Goal: Task Accomplishment & Management: Manage account settings

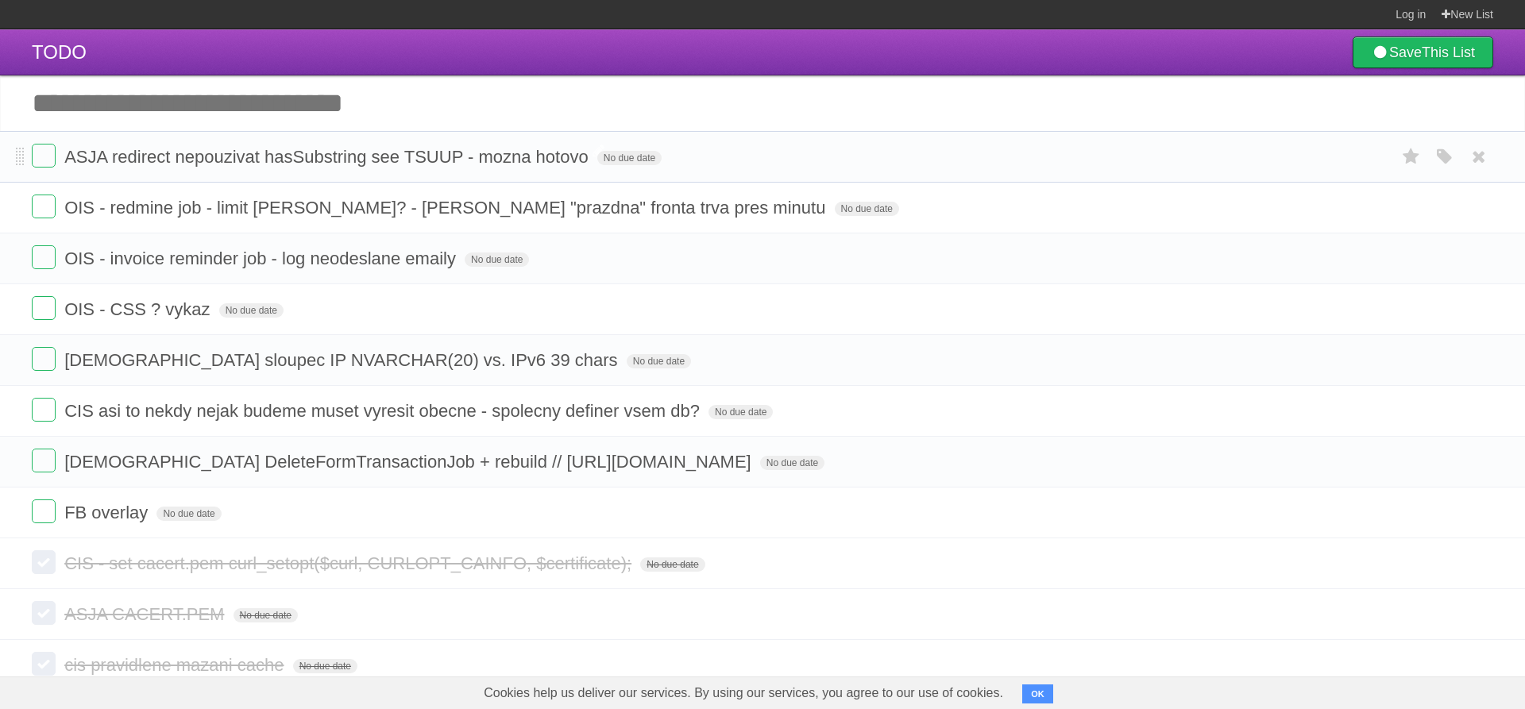
click at [490, 160] on span "ASJA redirect nepouzivat hasSubstring see TSUUP - mozna hotovo" at bounding box center [328, 157] width 528 height 20
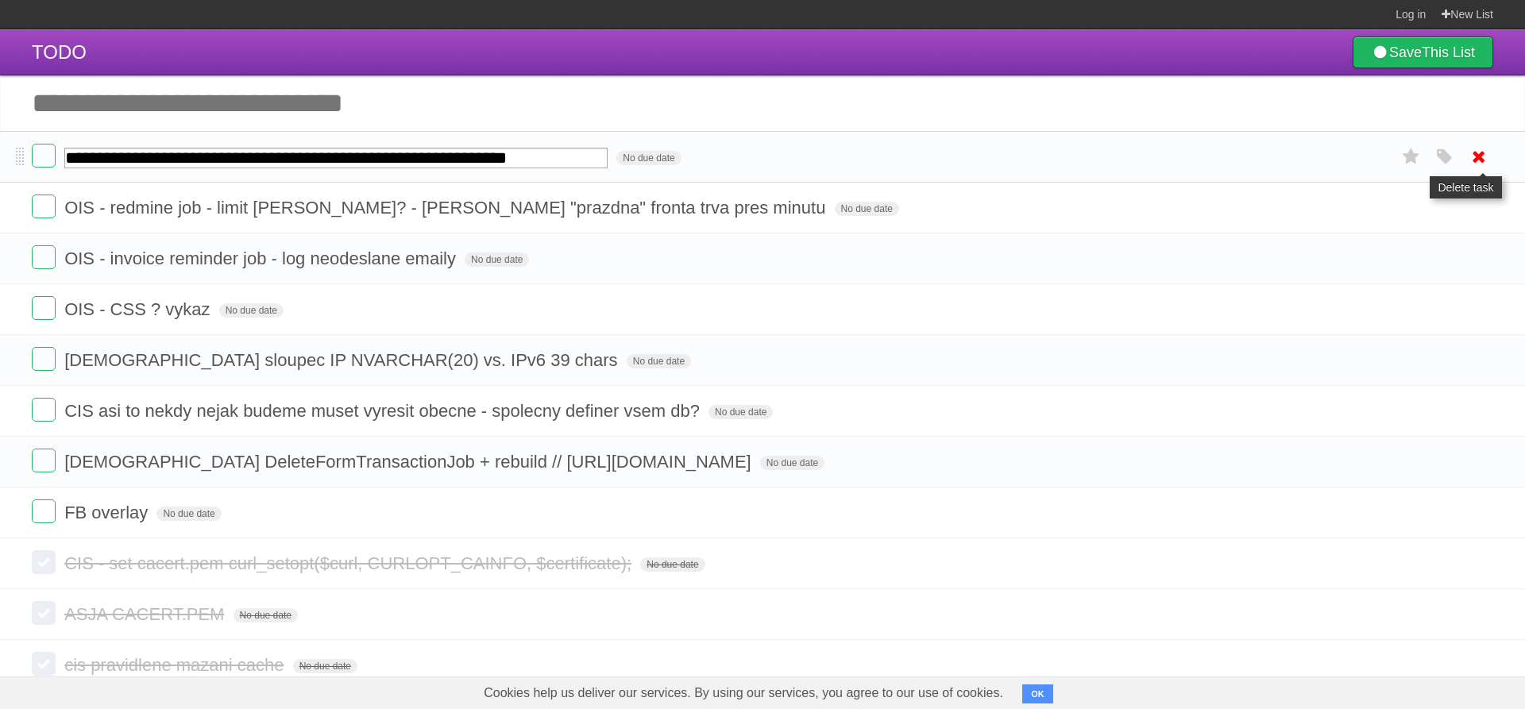
click at [1480, 157] on icon at bounding box center [1479, 157] width 22 height 26
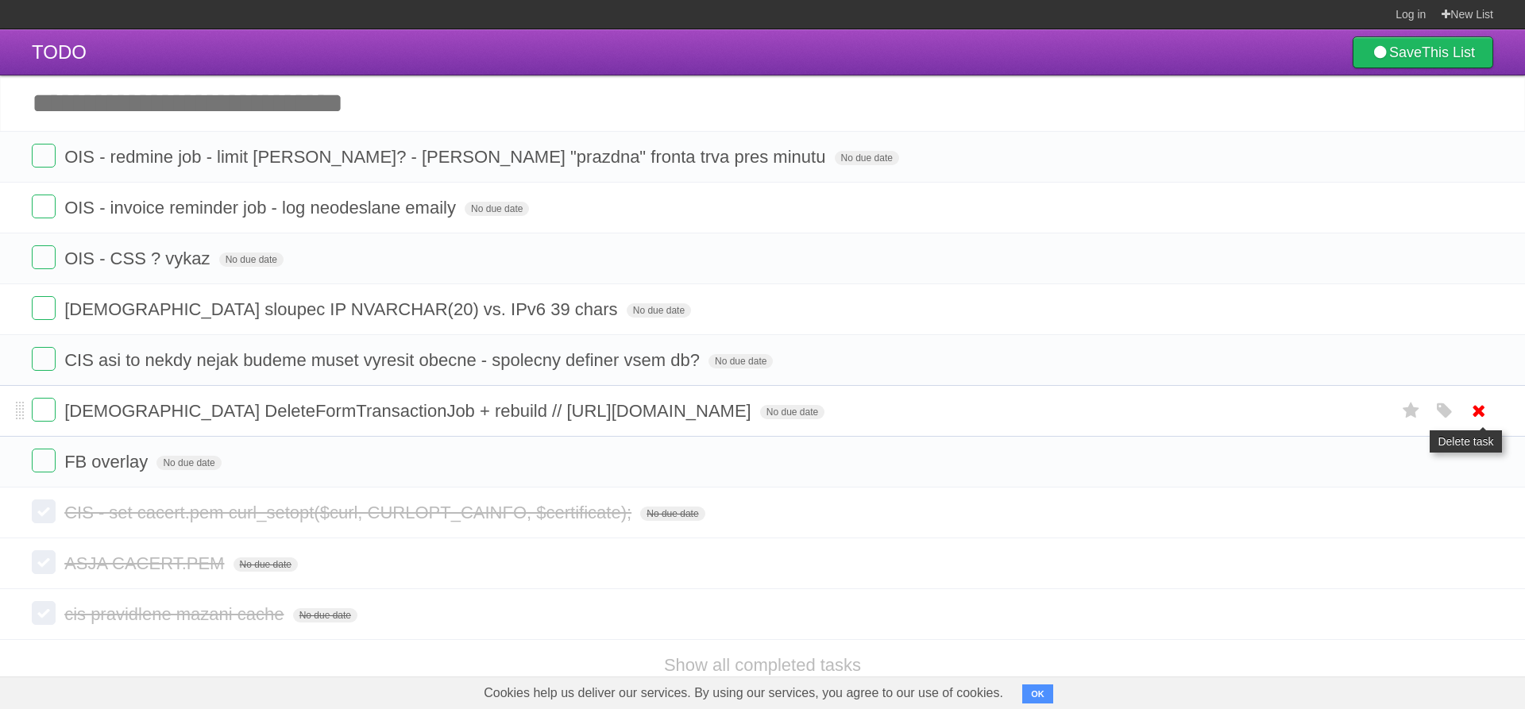
click at [1479, 411] on icon at bounding box center [1479, 411] width 22 height 26
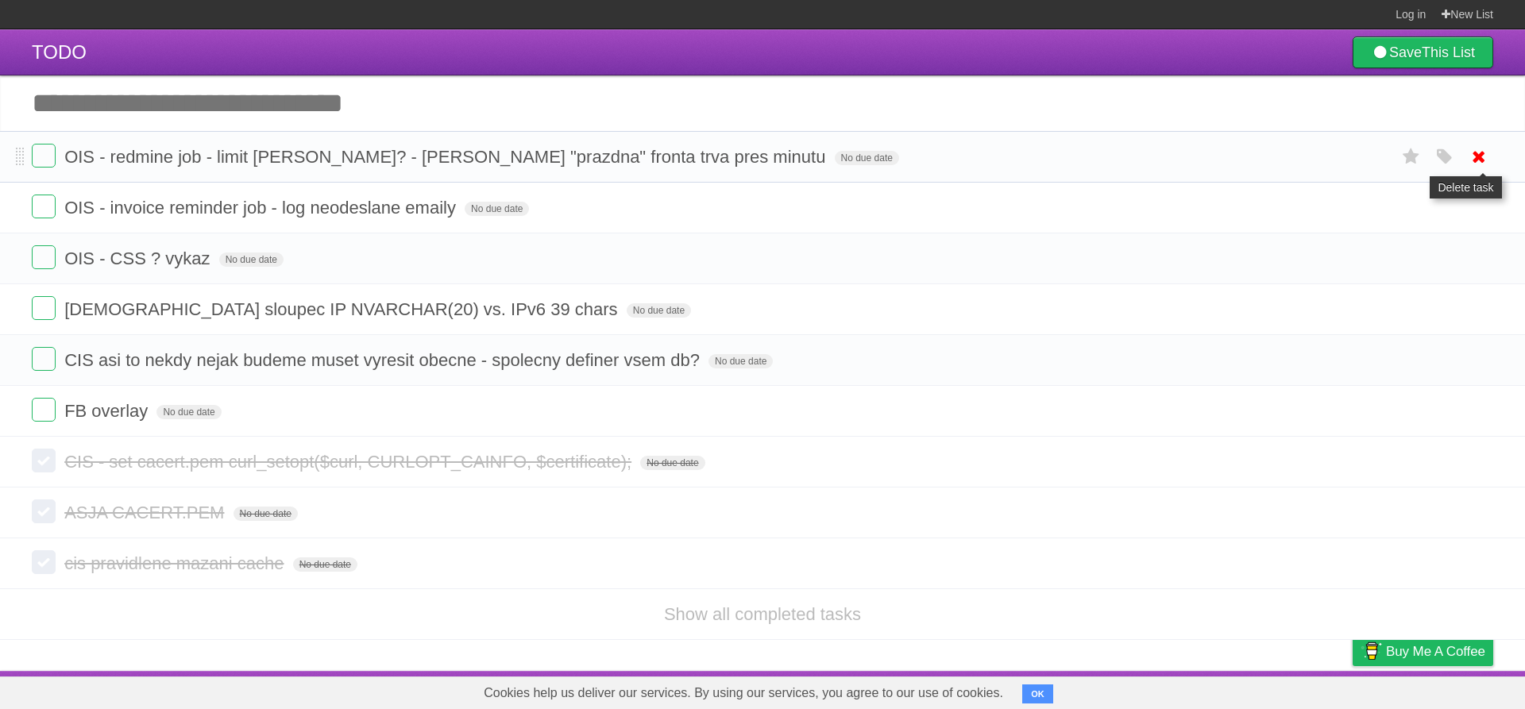
click at [1482, 158] on icon at bounding box center [1479, 157] width 22 height 26
click at [813, 390] on li "FB overlay No due date White Red Blue Green Purple Orange" at bounding box center [762, 411] width 1525 height 52
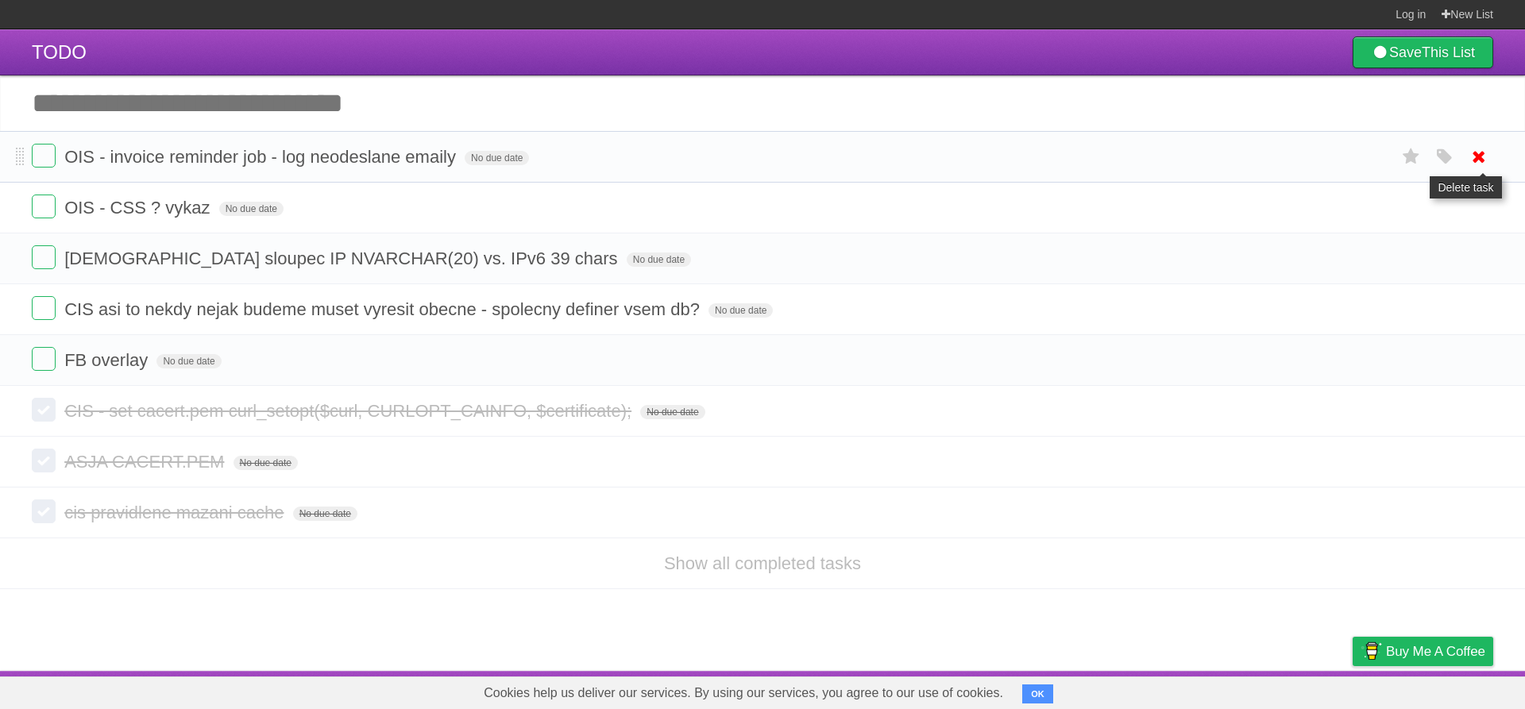
click at [1478, 160] on icon at bounding box center [1479, 157] width 22 height 26
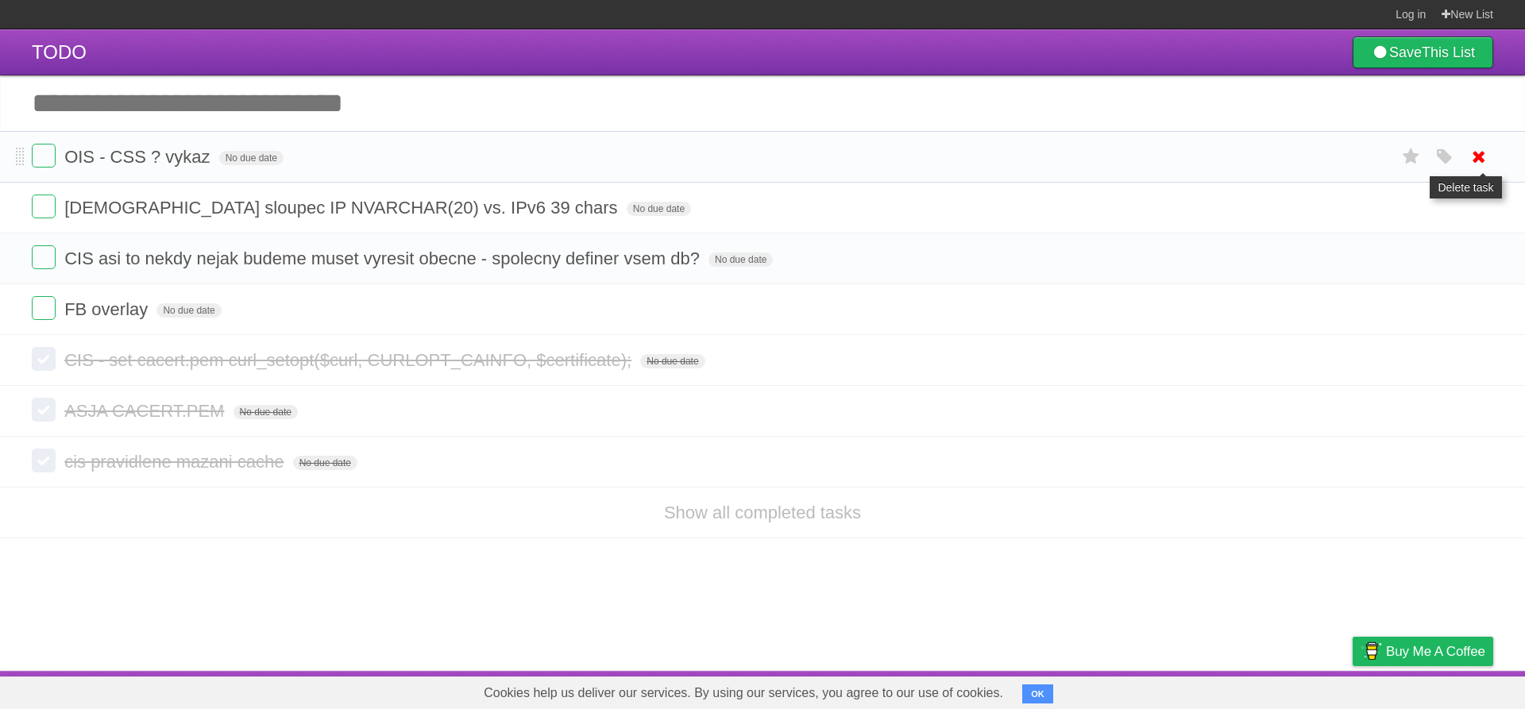
click at [1483, 158] on icon at bounding box center [1479, 157] width 22 height 26
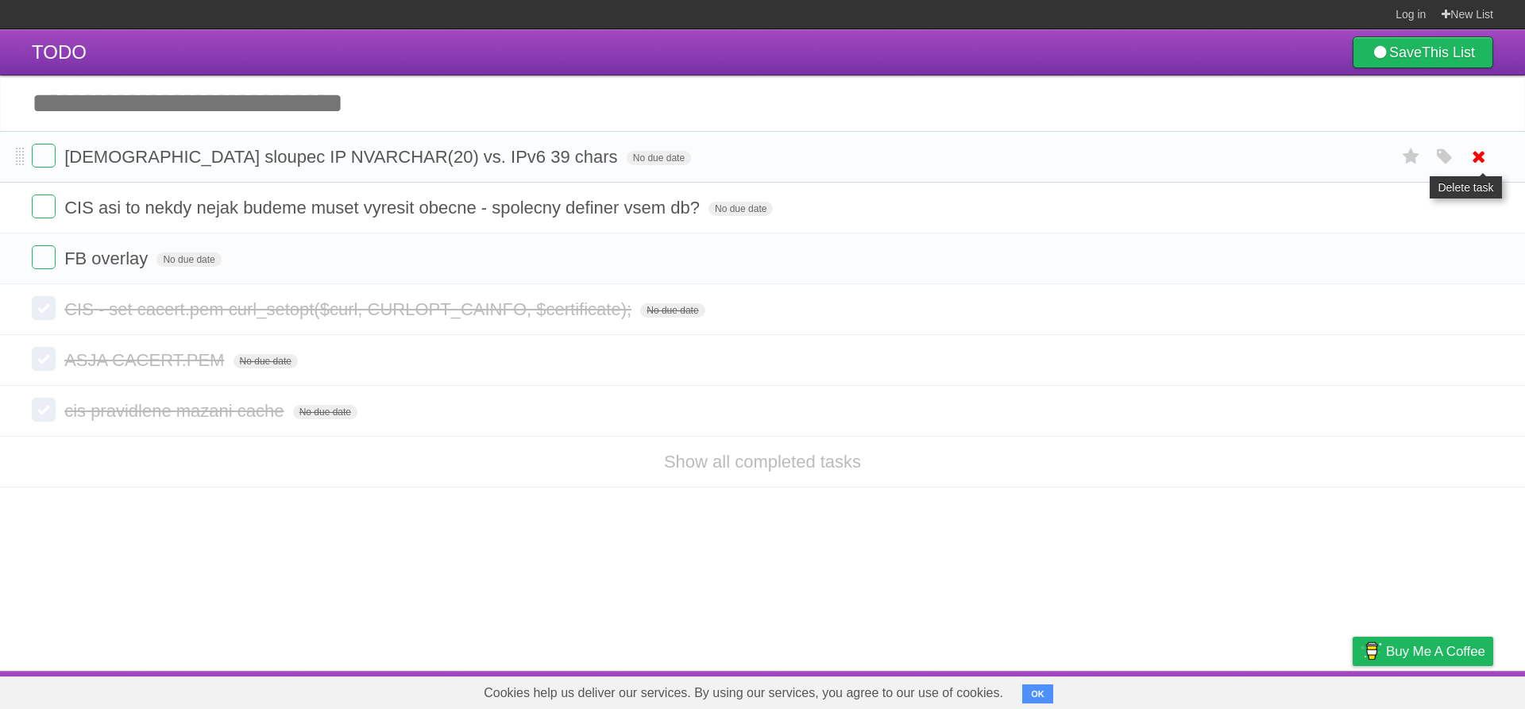
click at [1482, 159] on icon at bounding box center [1479, 157] width 22 height 26
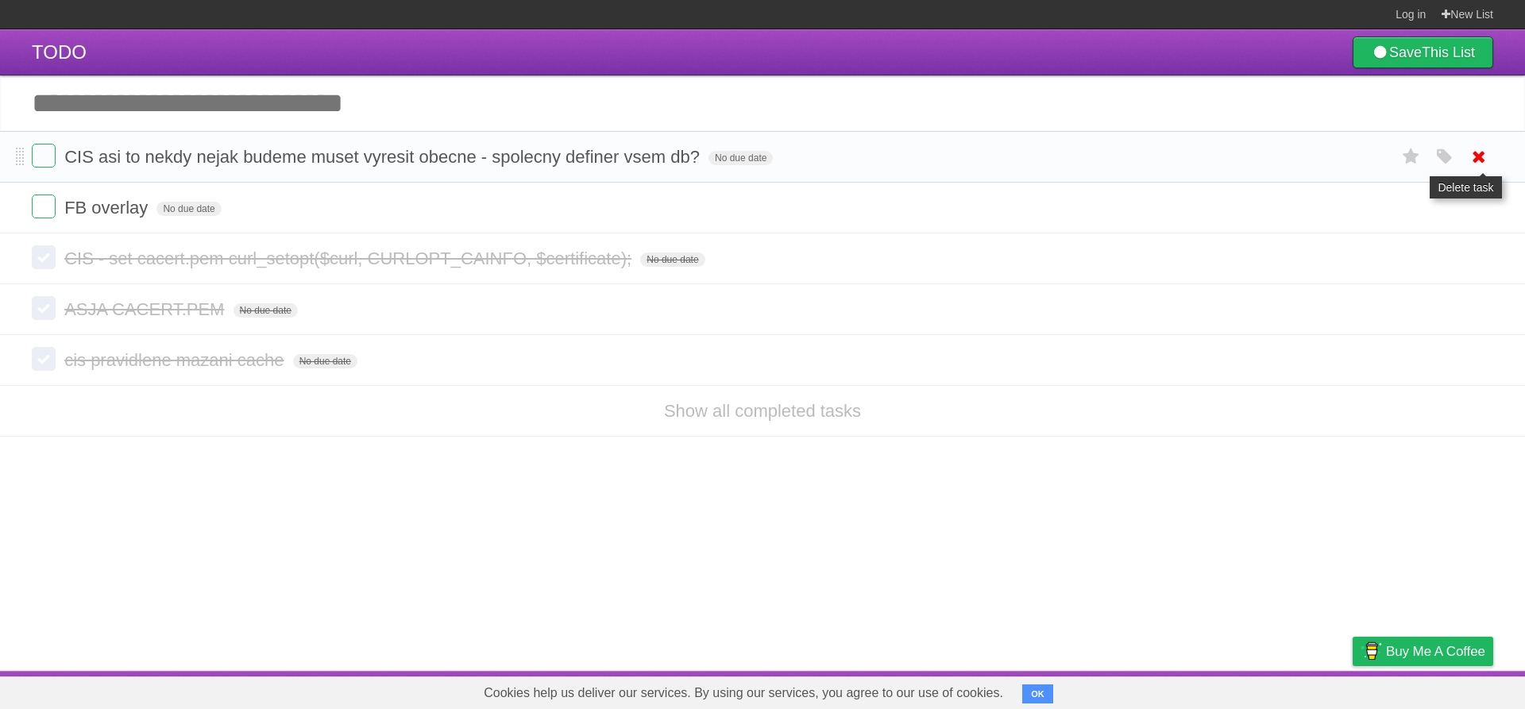
click at [1488, 164] on icon at bounding box center [1479, 157] width 22 height 26
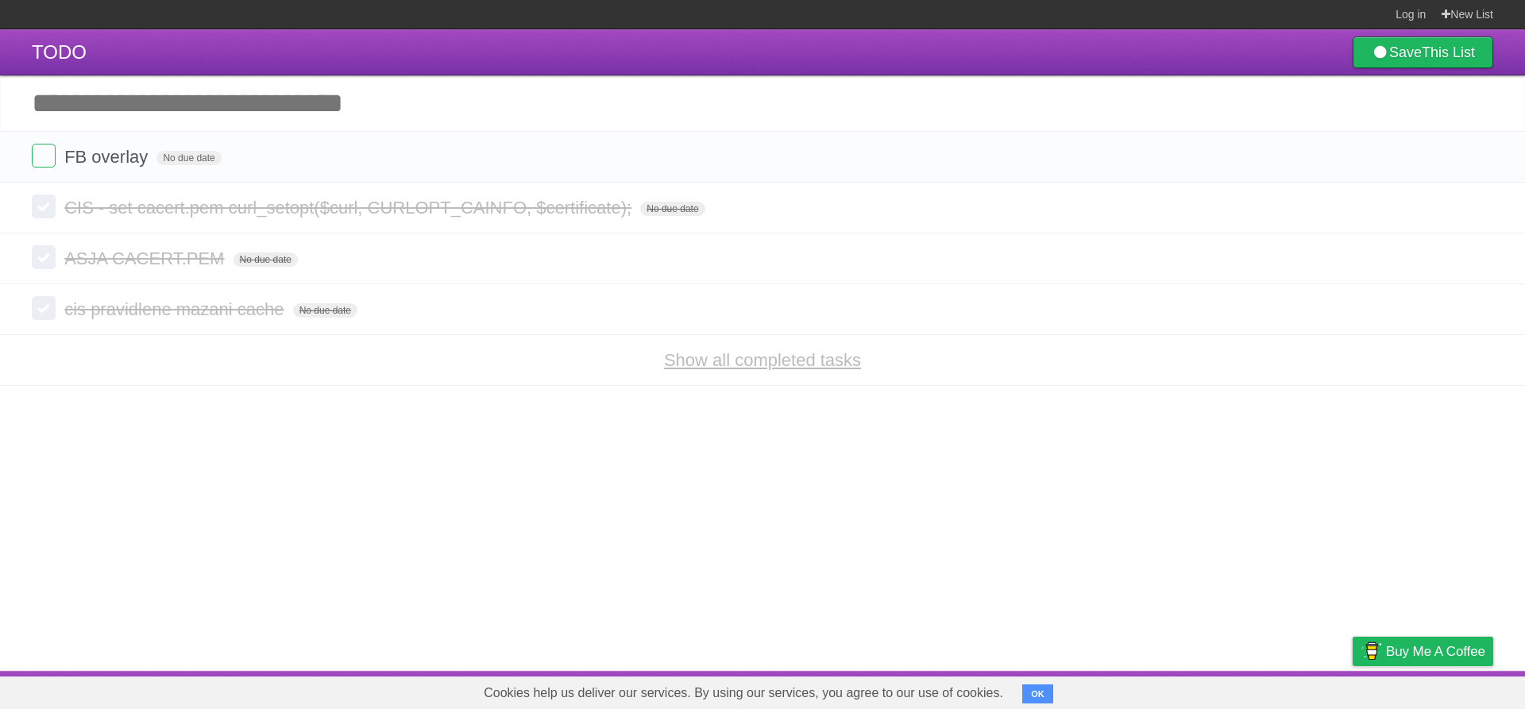
click at [841, 370] on link "Show all completed tasks" at bounding box center [762, 360] width 197 height 20
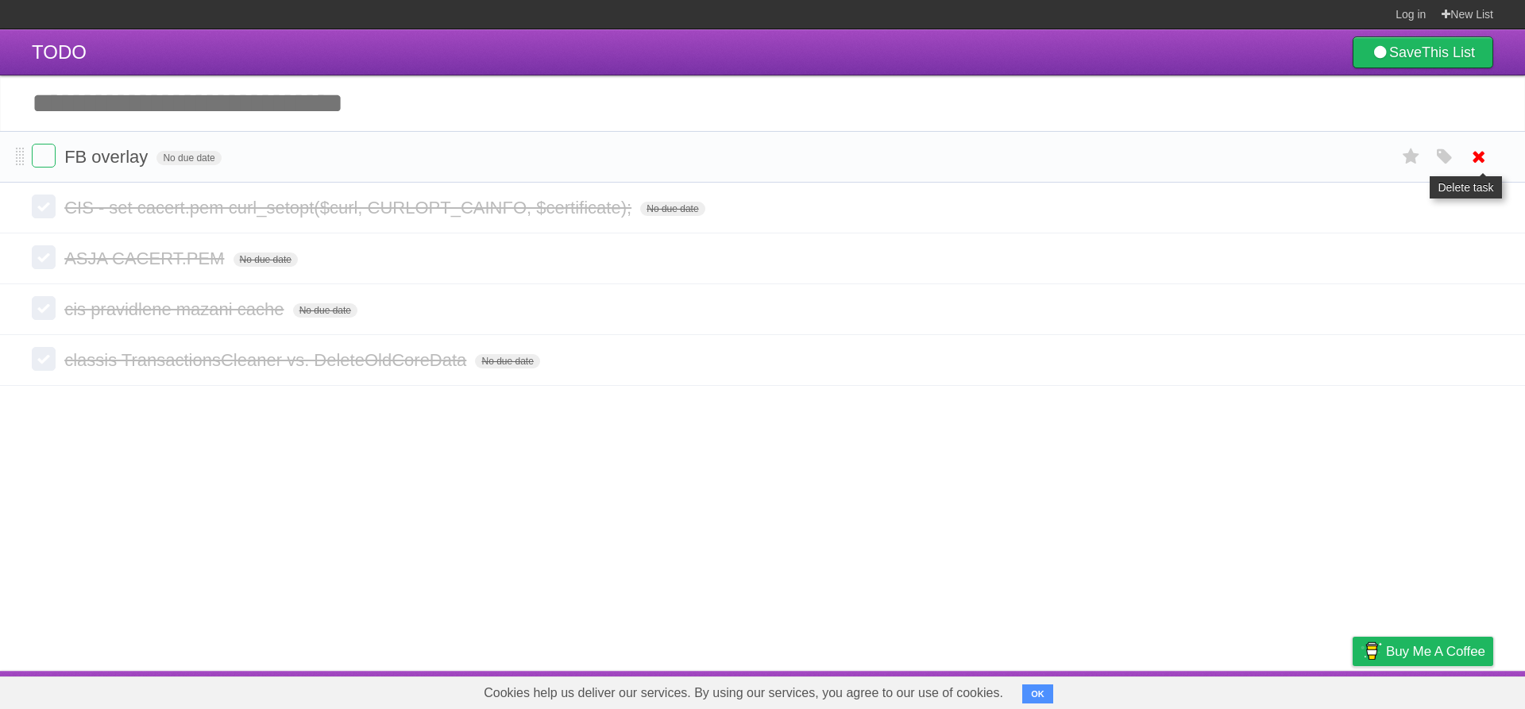
click at [1477, 162] on icon at bounding box center [1479, 157] width 22 height 26
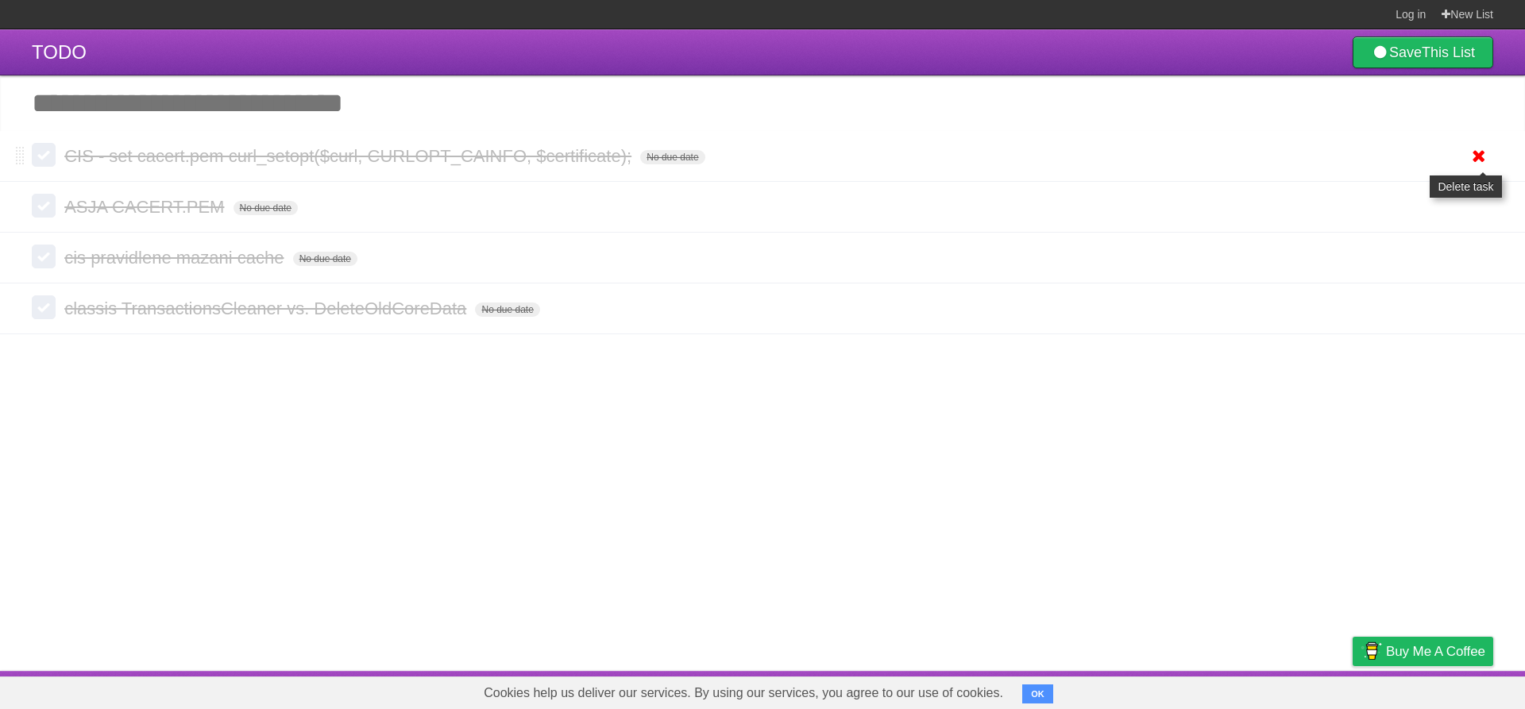
click at [1477, 162] on icon at bounding box center [1479, 156] width 22 height 26
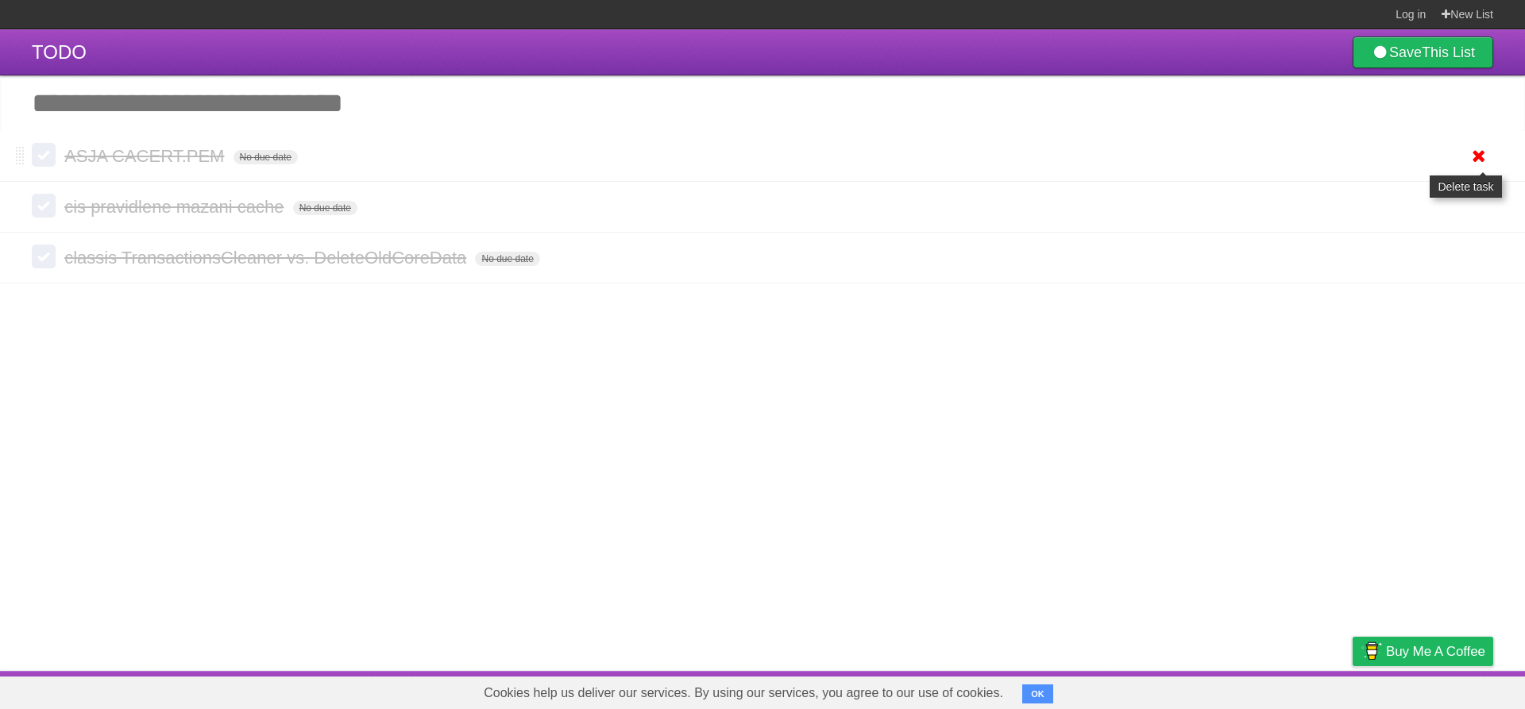
click at [1478, 157] on icon at bounding box center [1479, 156] width 22 height 26
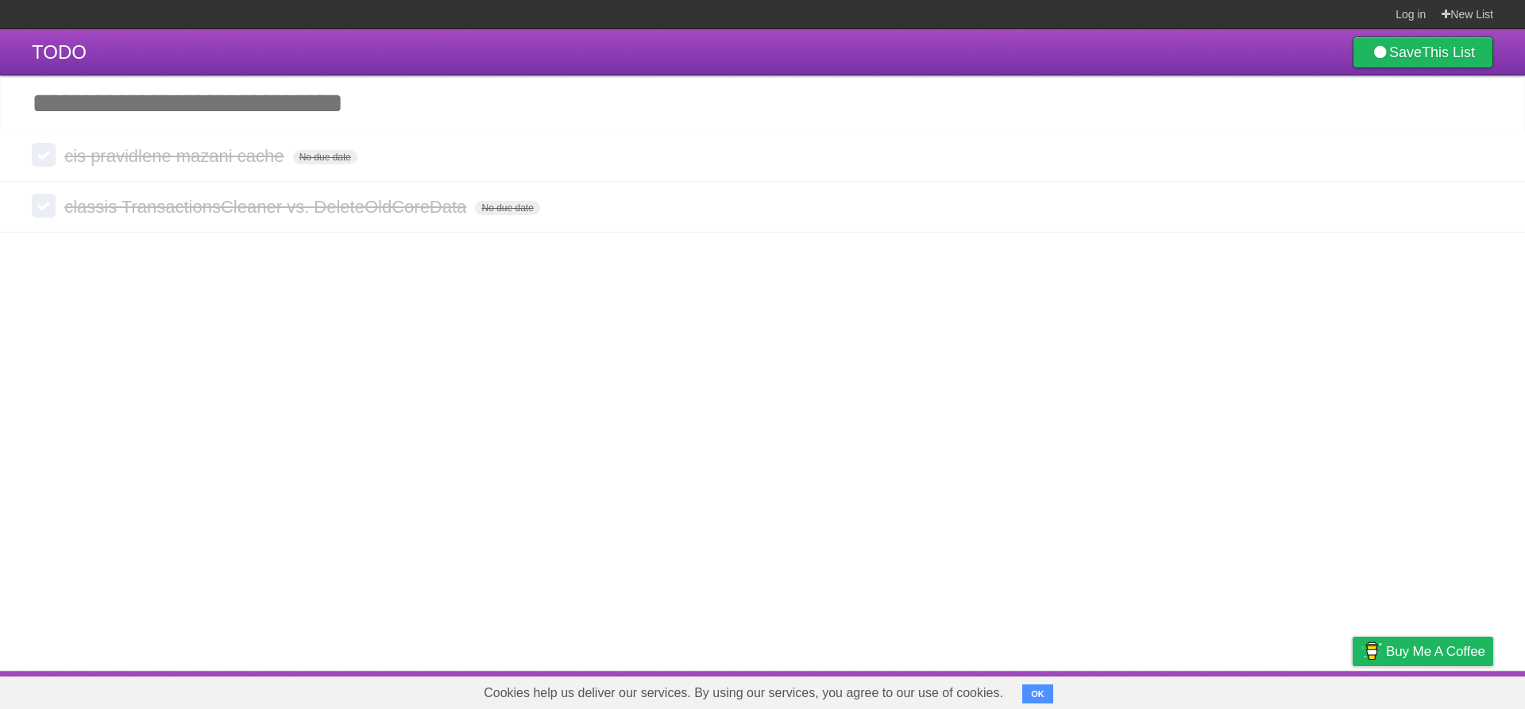
click at [1480, 158] on icon at bounding box center [1479, 156] width 22 height 26
